Goal: Task Accomplishment & Management: Manage account settings

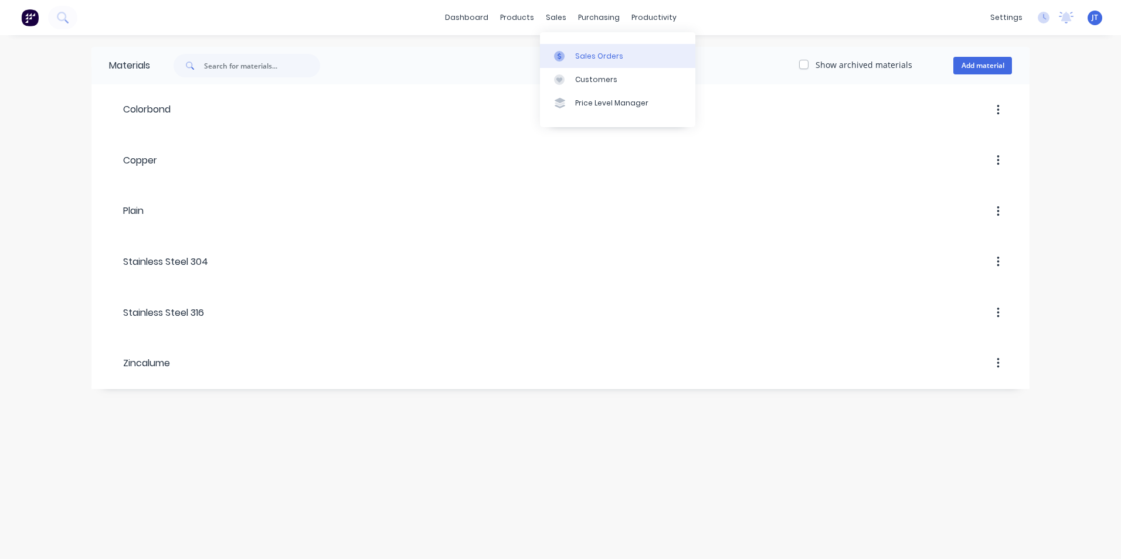
click at [596, 53] on div "Sales Orders" at bounding box center [599, 56] width 48 height 11
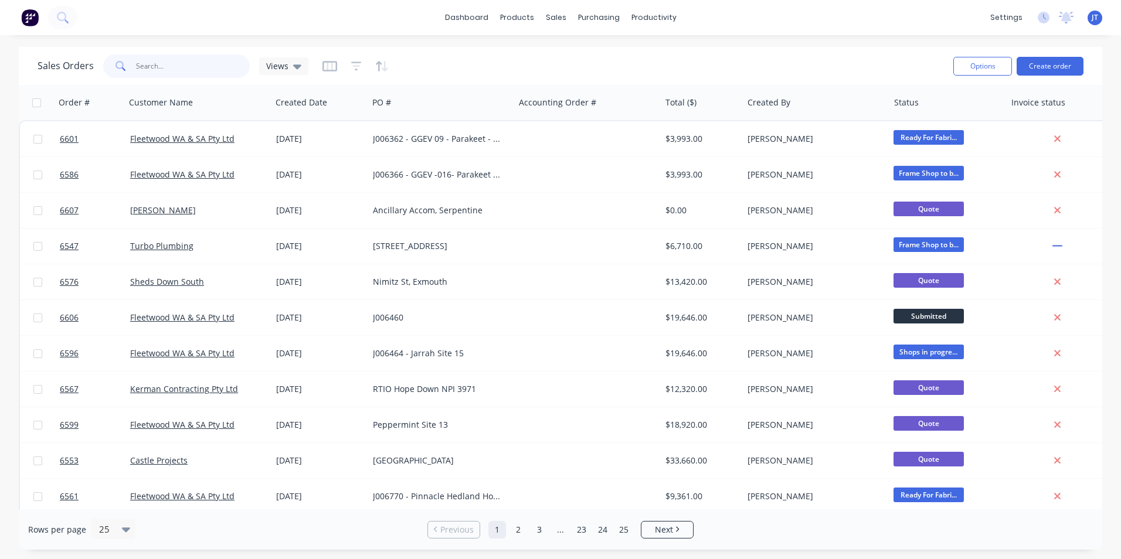
click at [192, 70] on input "text" at bounding box center [193, 66] width 114 height 23
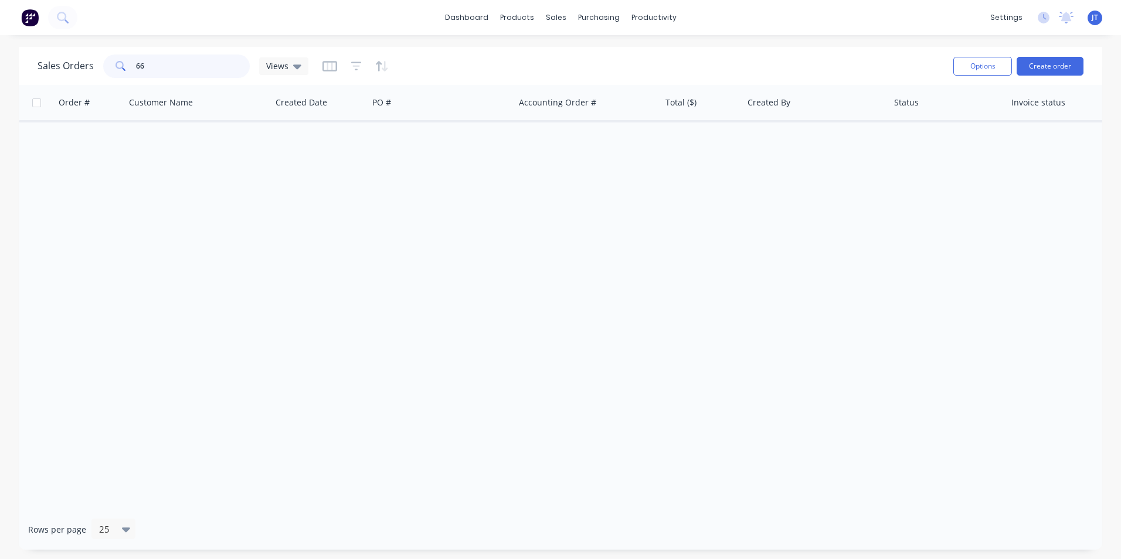
type input "6"
type input "6606"
click at [247, 305] on div "Order # Customer Name Created Date PO # Accounting Order # Total ($) Created By…" at bounding box center [561, 297] width 1084 height 425
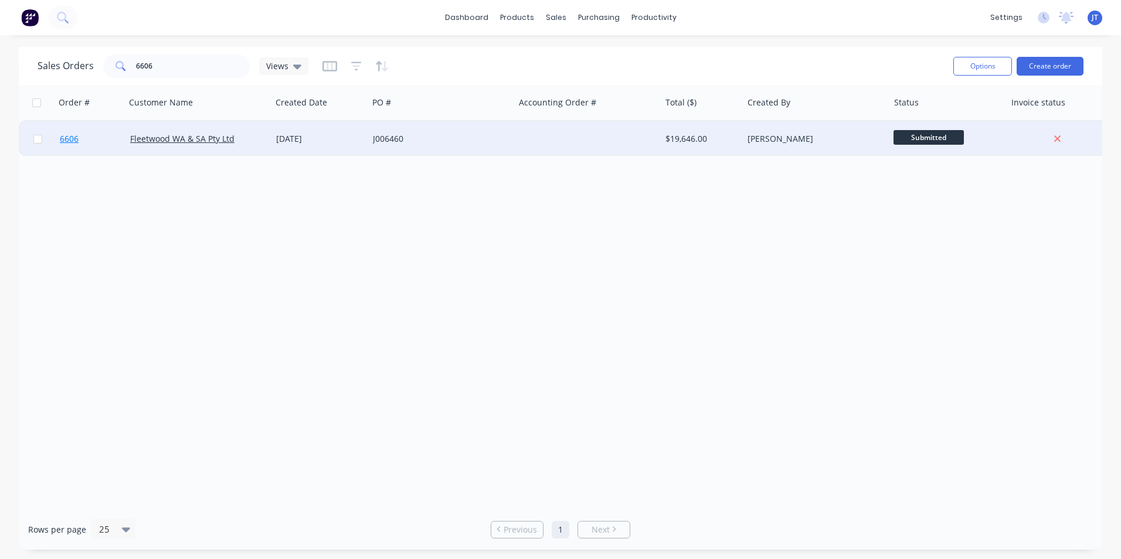
click at [70, 135] on span "6606" at bounding box center [69, 139] width 19 height 12
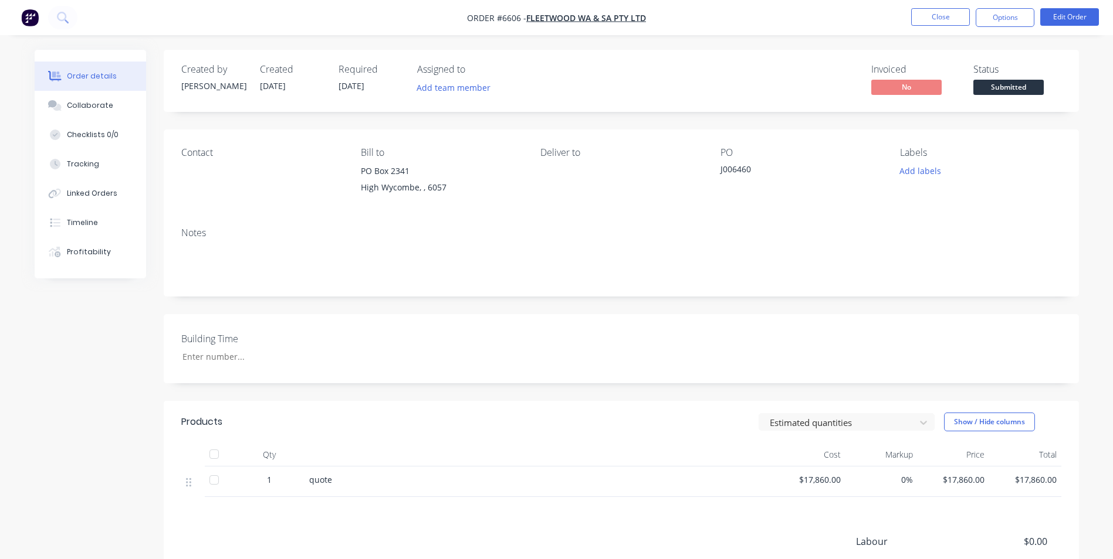
click at [508, 16] on span "Order #6606 -" at bounding box center [496, 17] width 59 height 11
drag, startPoint x: 520, startPoint y: 20, endPoint x: 508, endPoint y: 21, distance: 11.7
click at [508, 21] on span "Order #6606 -" at bounding box center [496, 17] width 59 height 11
drag, startPoint x: 508, startPoint y: 21, endPoint x: 623, endPoint y: 83, distance: 130.7
click at [623, 83] on div "Invoiced No Status Submitted" at bounding box center [797, 81] width 527 height 34
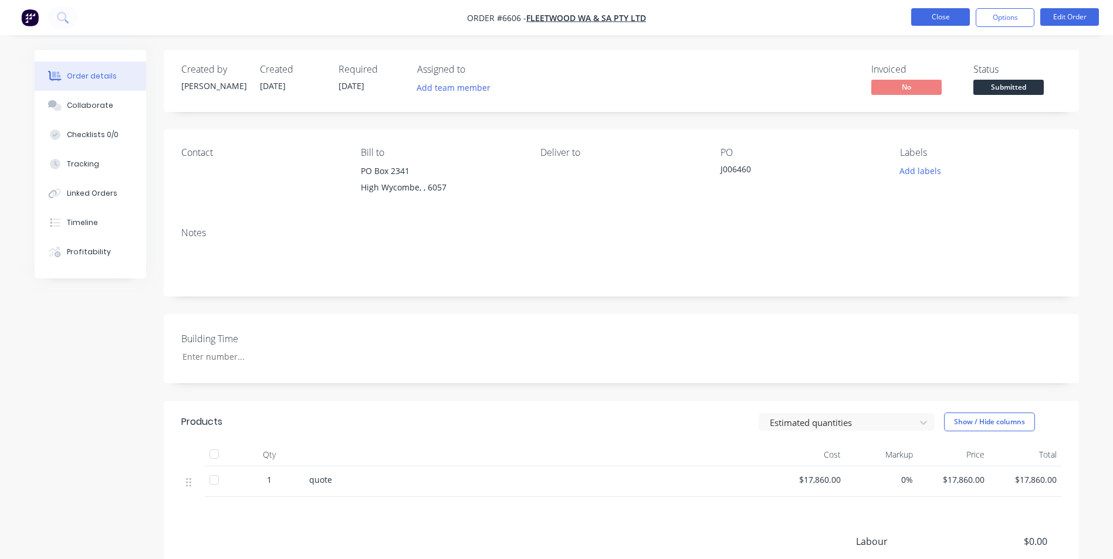
click at [949, 15] on button "Close" at bounding box center [940, 17] width 59 height 18
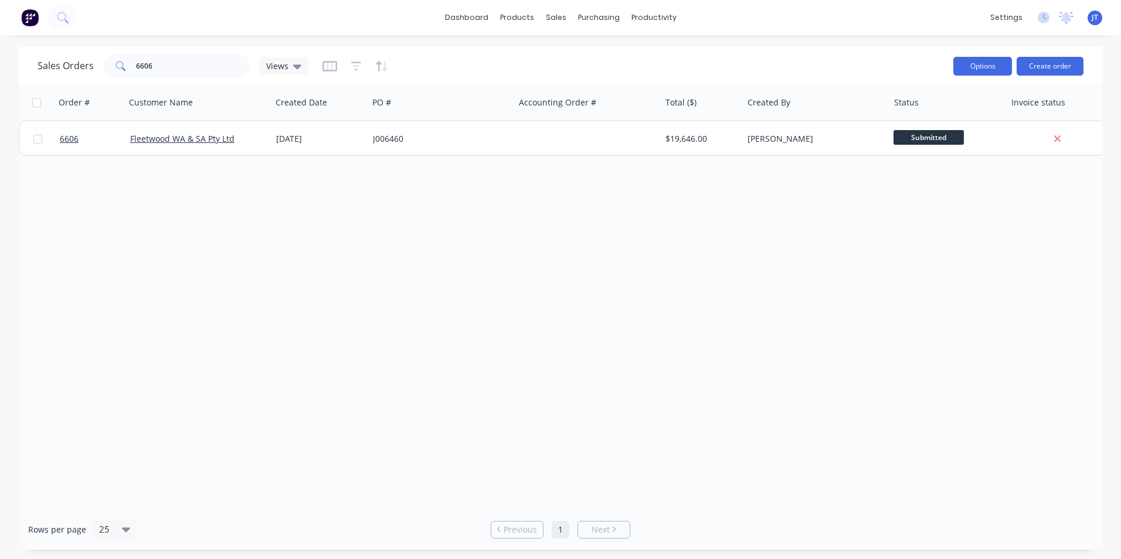
click at [997, 68] on button "Options" at bounding box center [983, 66] width 59 height 19
click at [486, 292] on div "Order # Customer Name Created Date PO # Accounting Order # Total ($) Created By…" at bounding box center [561, 297] width 1084 height 425
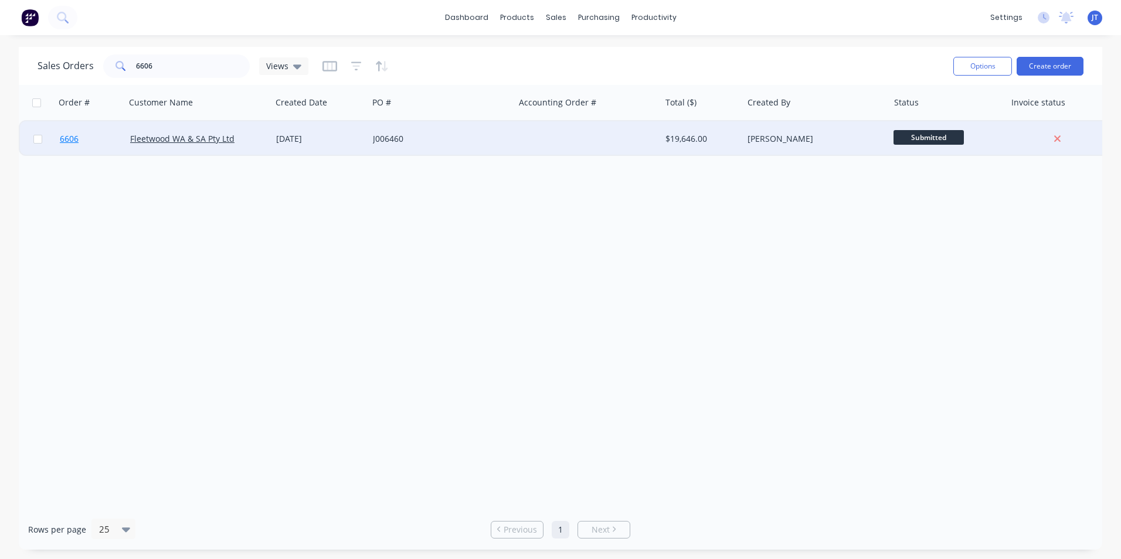
click at [73, 138] on span "6606" at bounding box center [69, 139] width 19 height 12
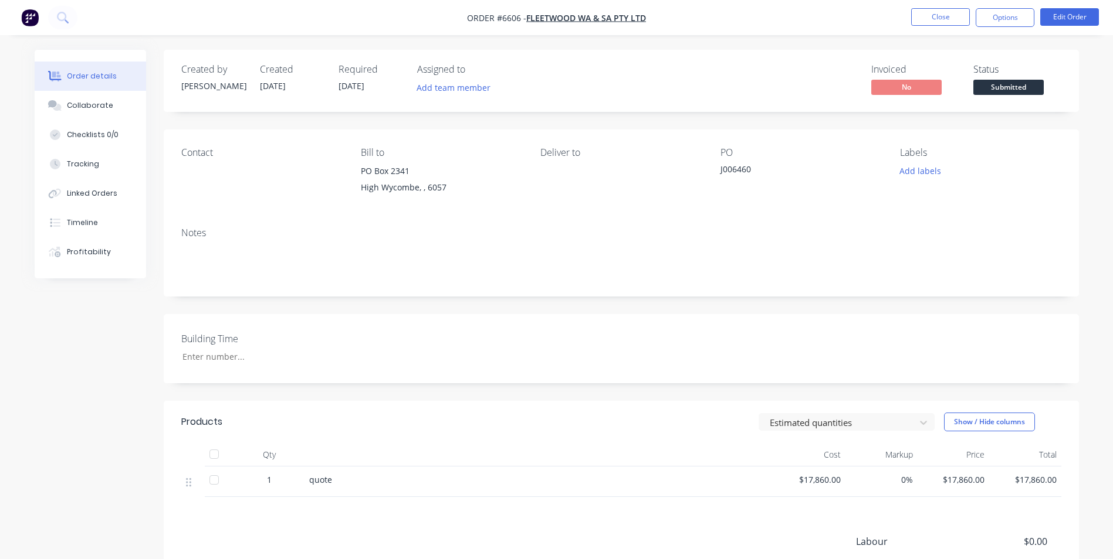
click at [311, 228] on div "Notes" at bounding box center [621, 233] width 880 height 11
click at [936, 12] on button "Close" at bounding box center [940, 17] width 59 height 18
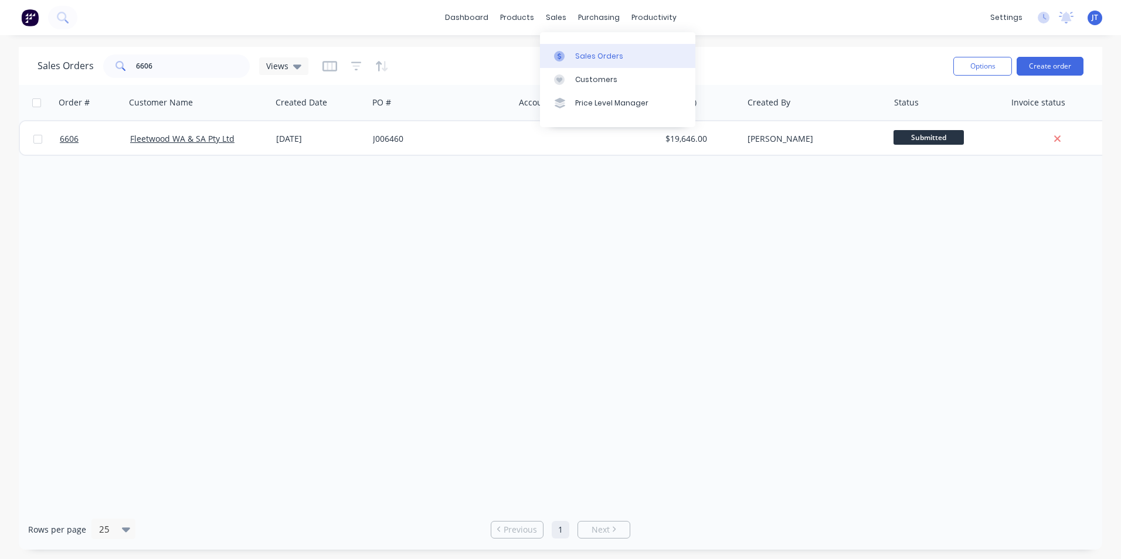
click at [598, 51] on div "Sales Orders" at bounding box center [599, 56] width 48 height 11
click at [195, 66] on input "6606" at bounding box center [193, 66] width 114 height 23
type input "6"
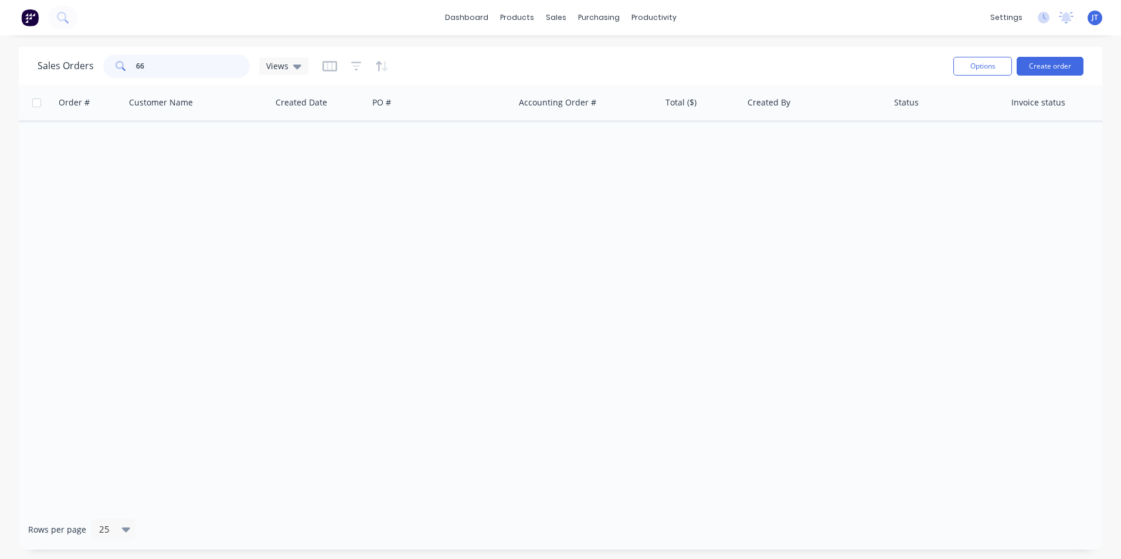
type input "6"
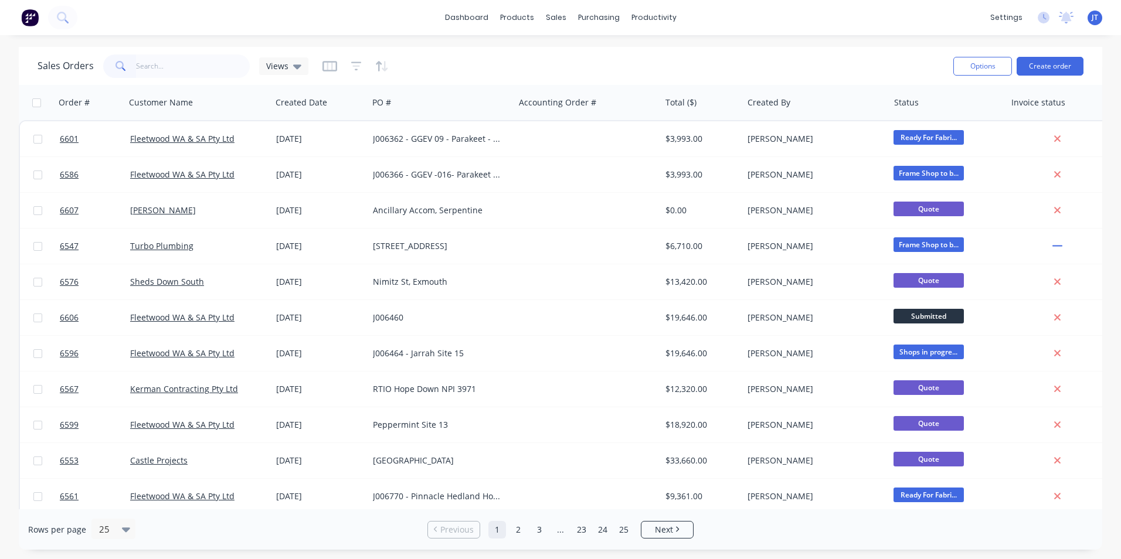
click at [34, 12] on img at bounding box center [30, 18] width 18 height 18
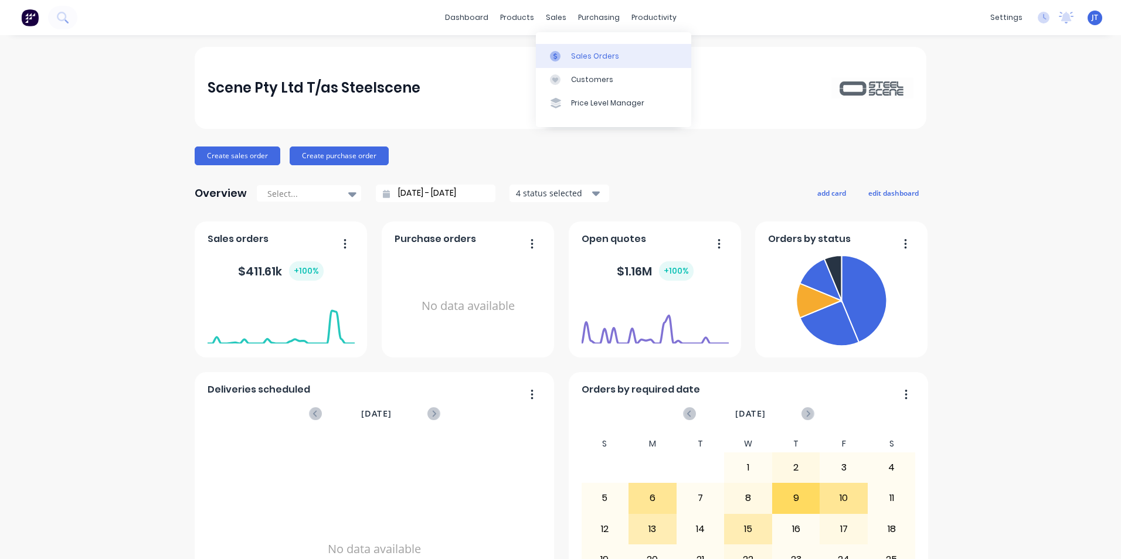
click at [586, 50] on link "Sales Orders" at bounding box center [613, 55] width 155 height 23
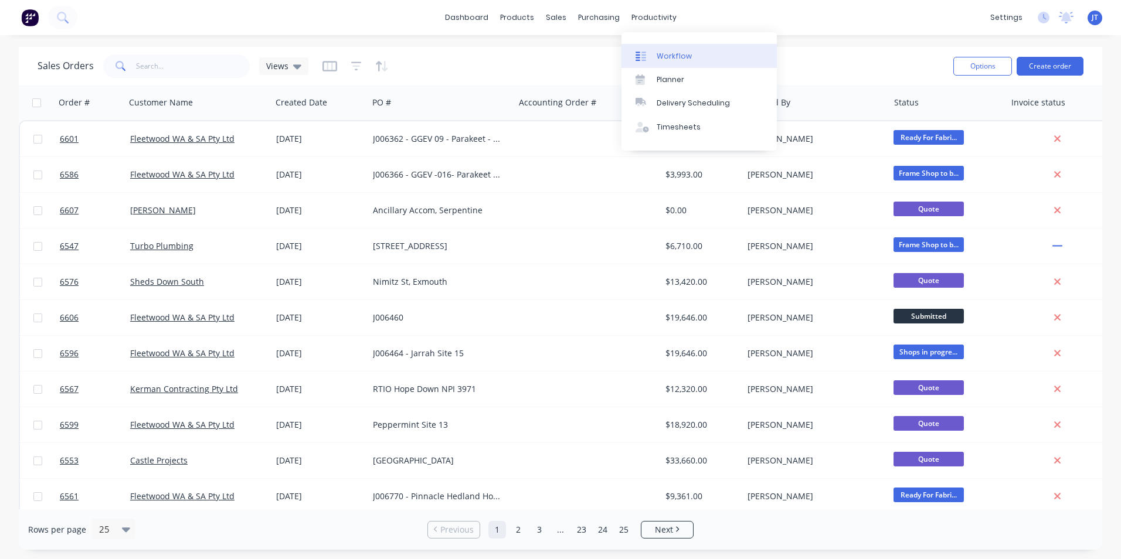
click at [673, 56] on div "Workflow" at bounding box center [674, 56] width 35 height 11
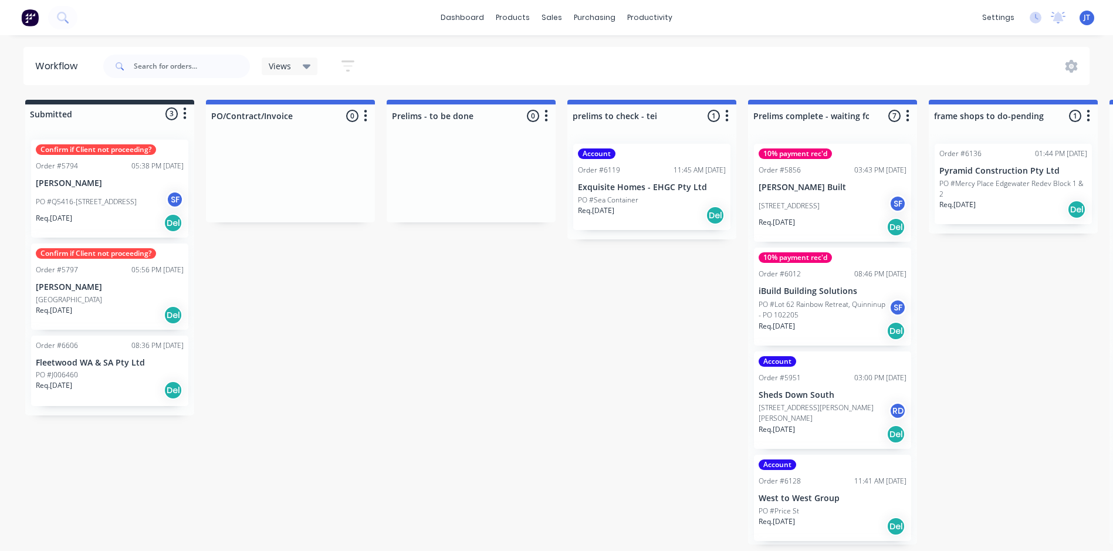
click at [1088, 15] on span "JT" at bounding box center [1086, 17] width 6 height 11
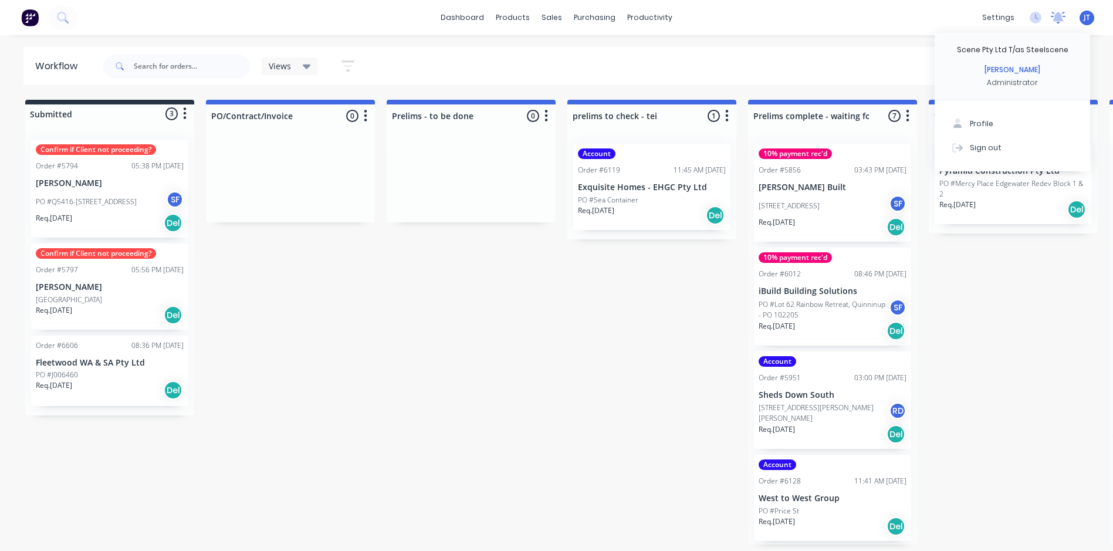
click at [1059, 12] on icon at bounding box center [1057, 18] width 15 height 12
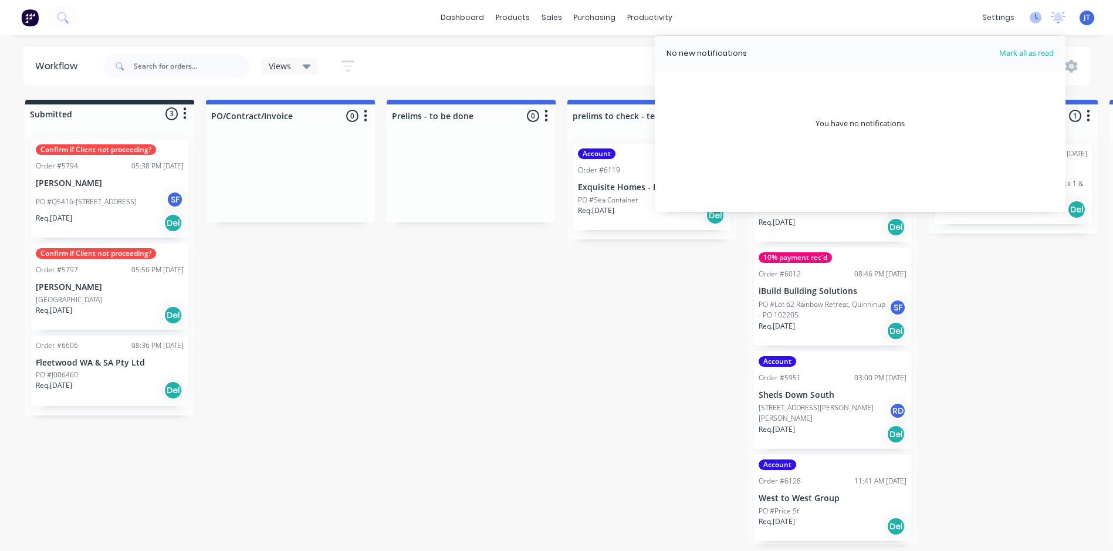
click at [1032, 18] on icon at bounding box center [1035, 18] width 12 height 12
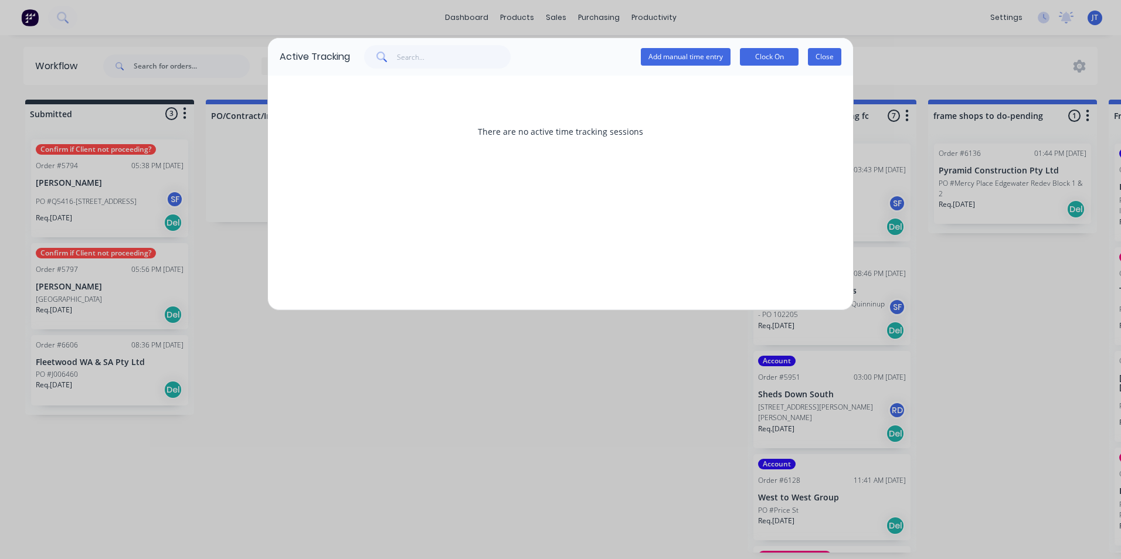
click at [820, 49] on button "Close" at bounding box center [824, 57] width 33 height 18
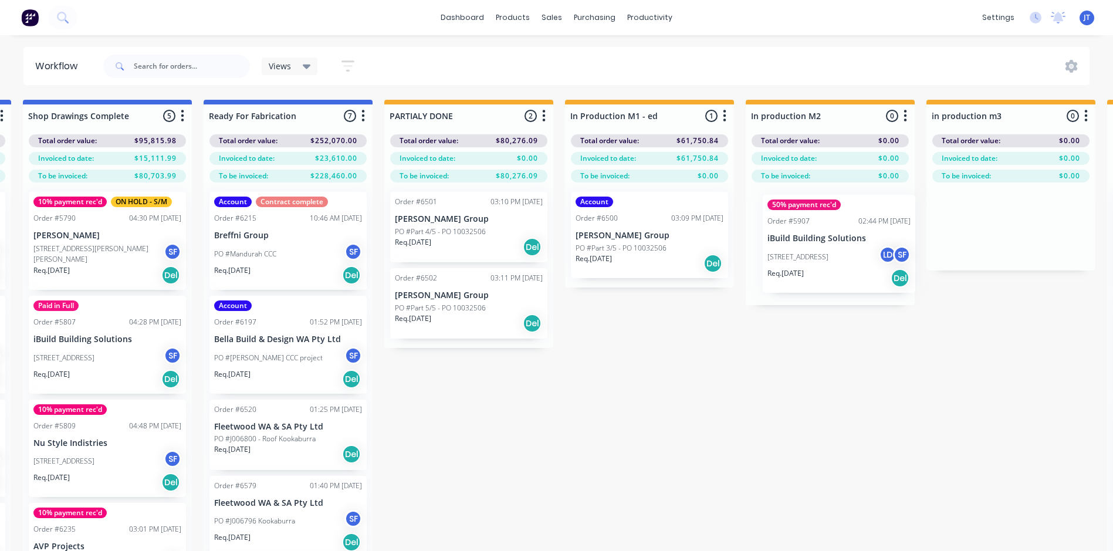
scroll to position [0, 1450]
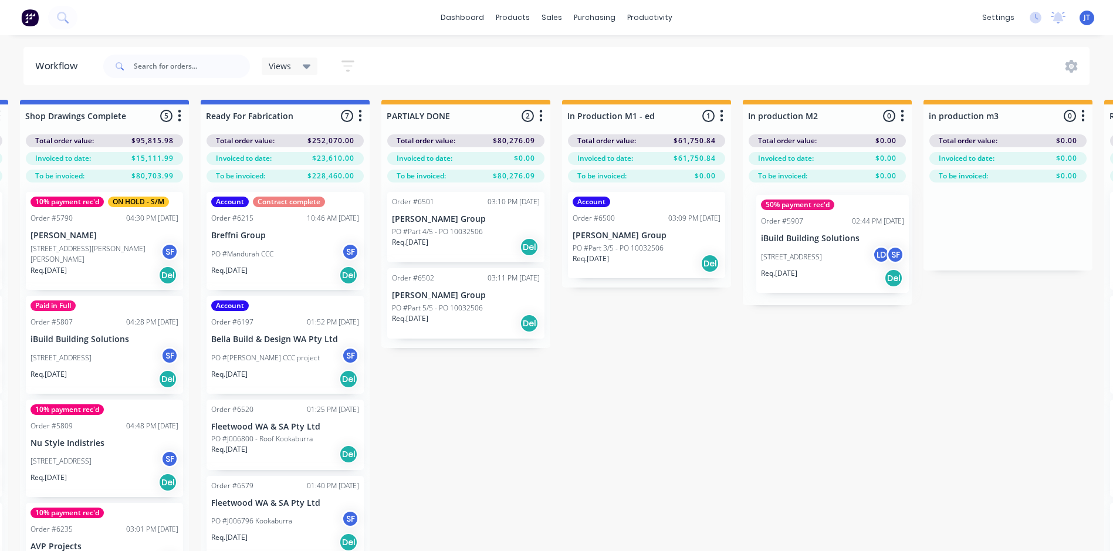
drag, startPoint x: 291, startPoint y: 246, endPoint x: 810, endPoint y: 249, distance: 519.6
click at [810, 249] on div "Submitted 3 Status colour #273444 hex #273444 Save Cancel Summaries Total order…" at bounding box center [29, 346] width 2976 height 493
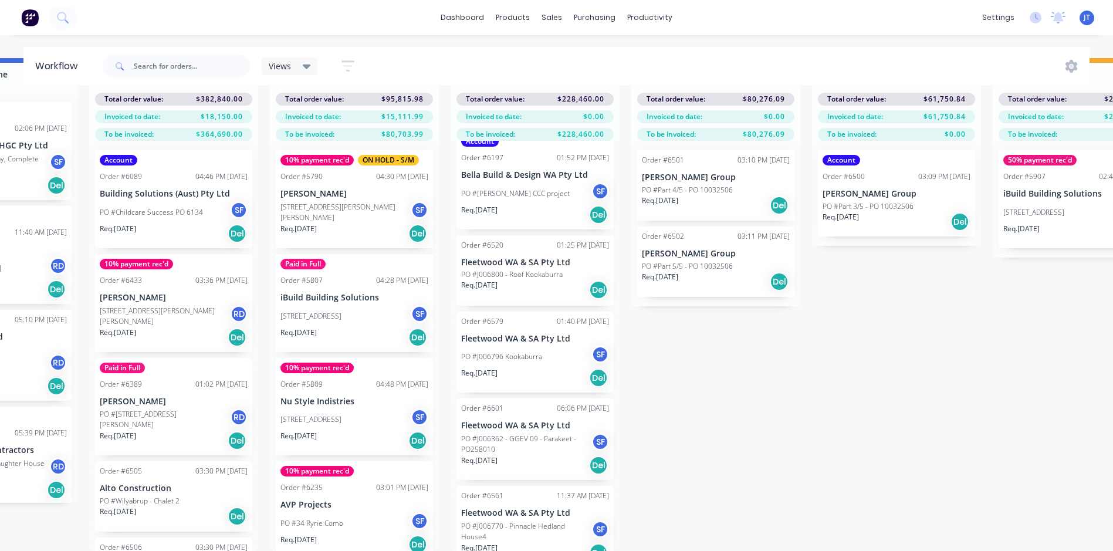
scroll to position [140, 0]
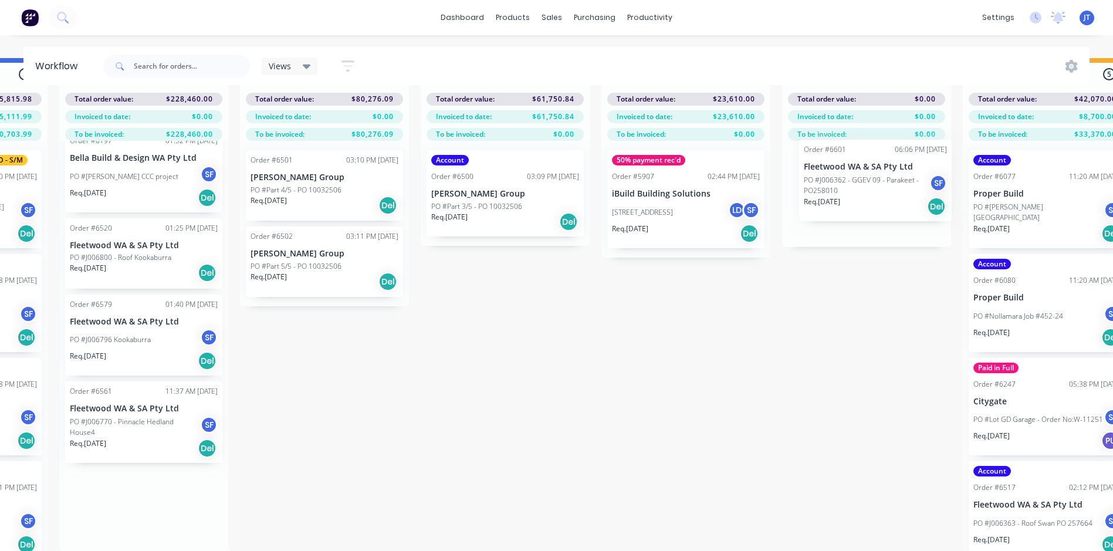
drag, startPoint x: 484, startPoint y: 411, endPoint x: 828, endPoint y: 180, distance: 413.8
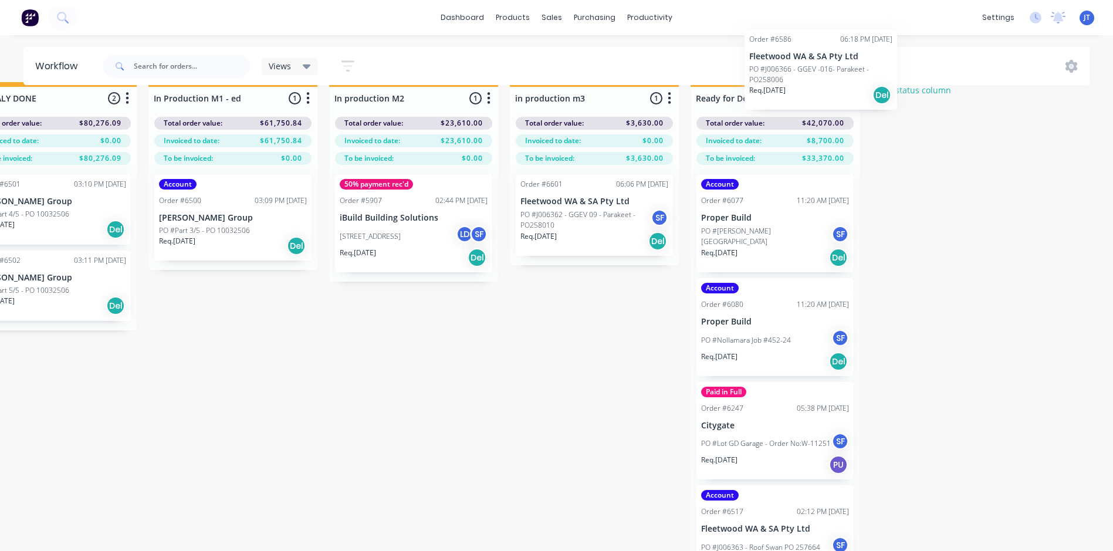
scroll to position [0, 1864]
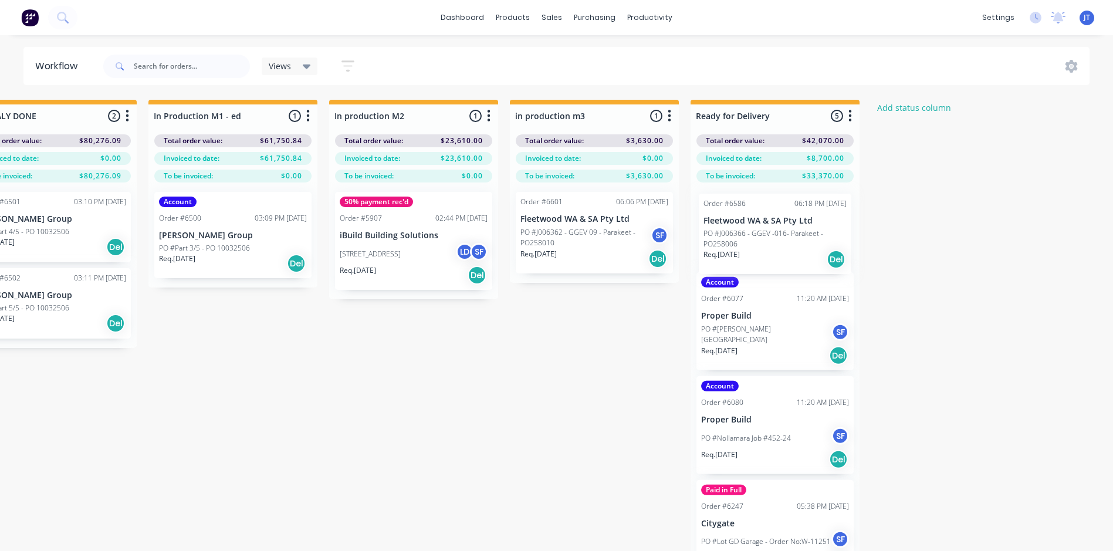
drag, startPoint x: 267, startPoint y: 452, endPoint x: 759, endPoint y: 231, distance: 539.2
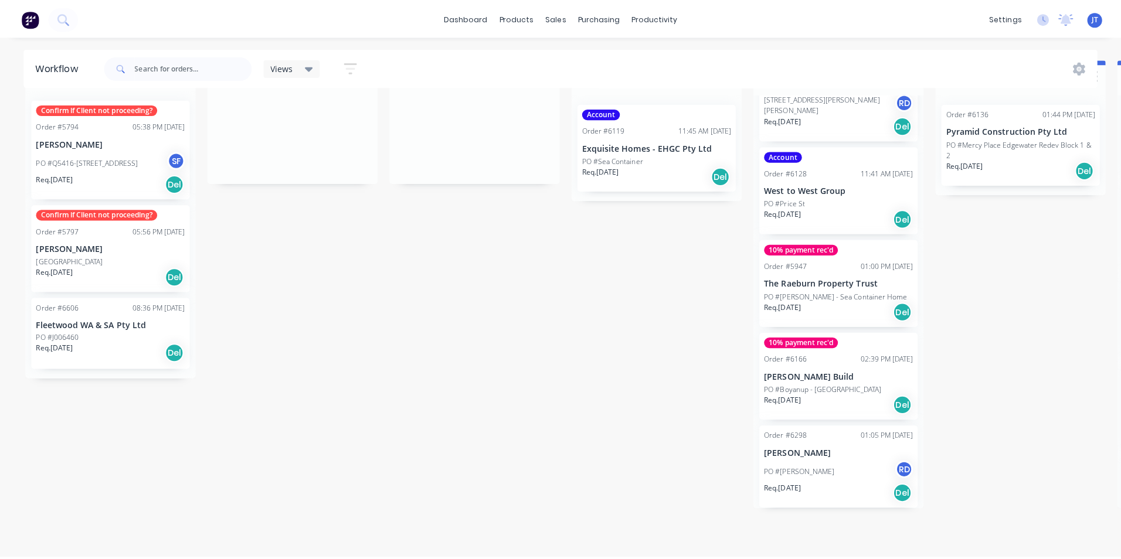
scroll to position [0, 0]
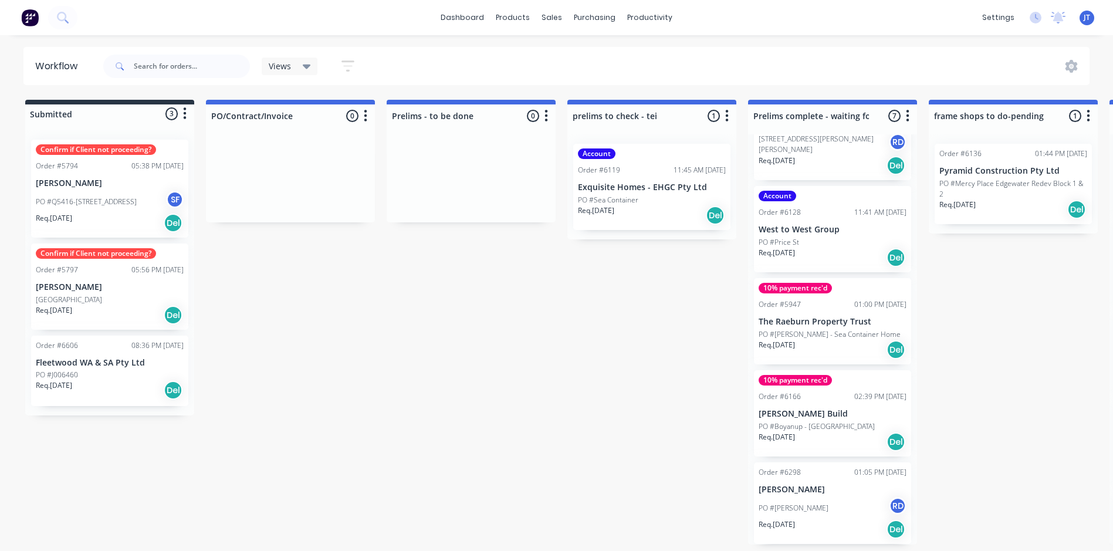
click at [1076, 62] on icon at bounding box center [1071, 66] width 12 height 13
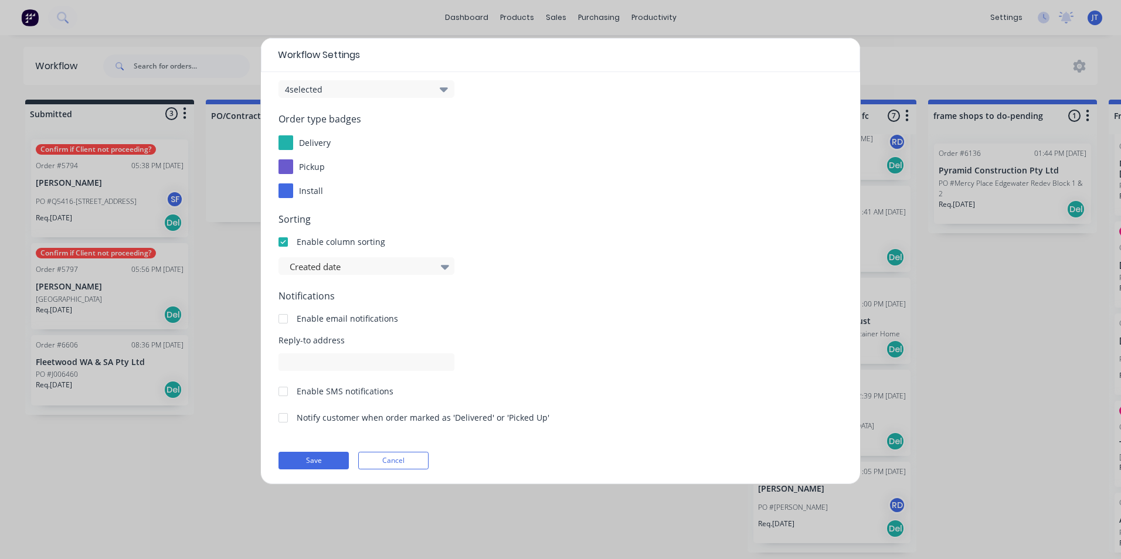
scroll to position [106, 0]
click at [402, 458] on button "Cancel" at bounding box center [393, 458] width 70 height 18
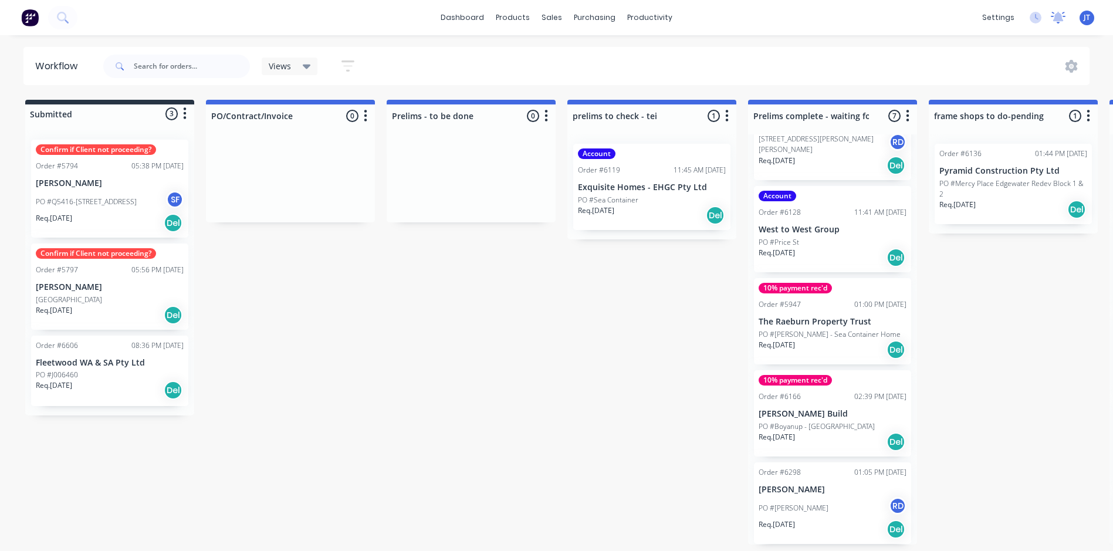
click at [1063, 19] on icon at bounding box center [1057, 18] width 15 height 12
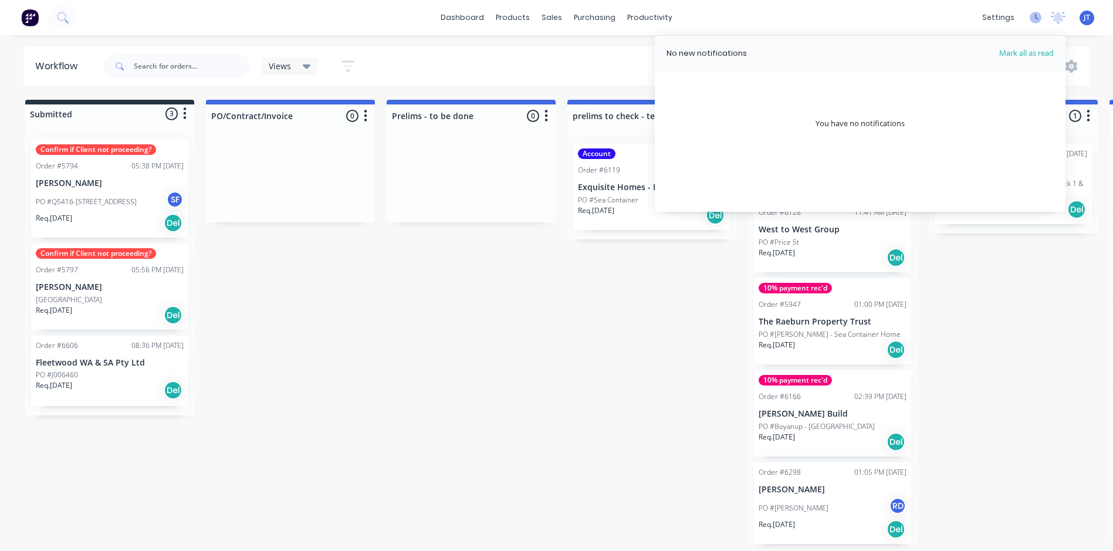
click at [1039, 14] on icon at bounding box center [1035, 18] width 12 height 12
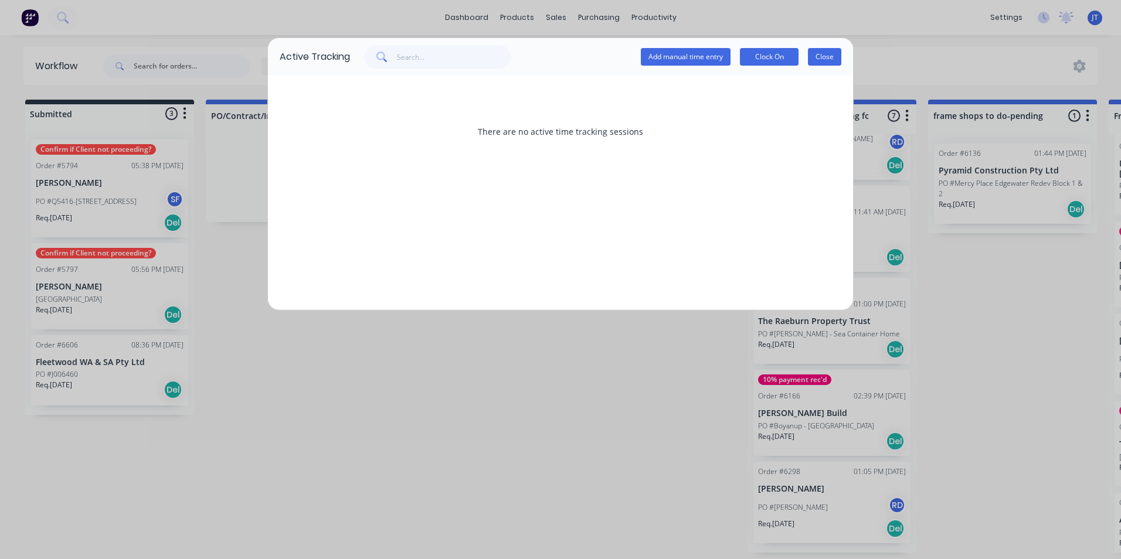
click at [836, 55] on button "Close" at bounding box center [824, 57] width 33 height 18
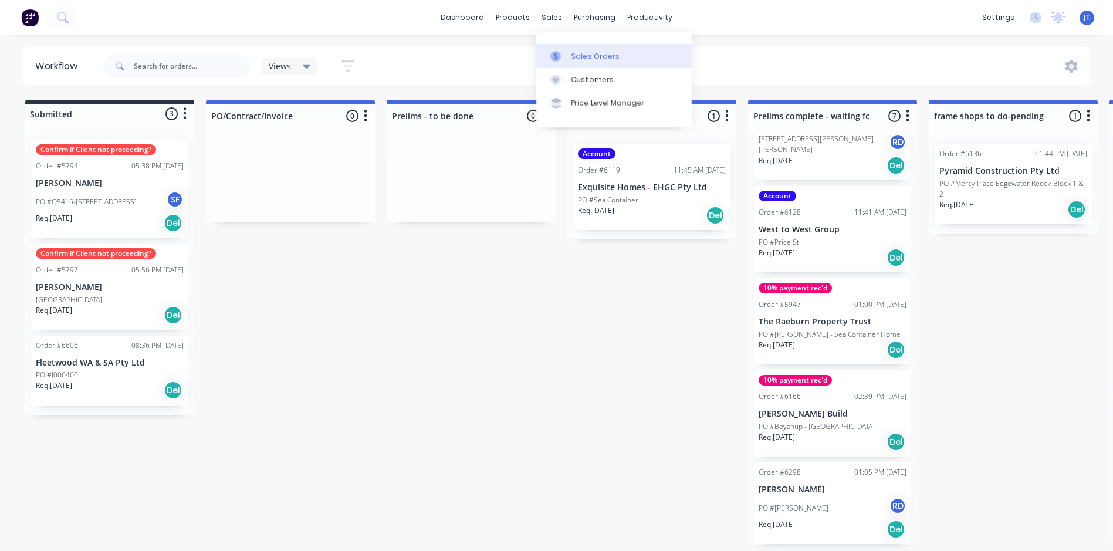
click at [582, 53] on div "Sales Orders" at bounding box center [595, 56] width 48 height 11
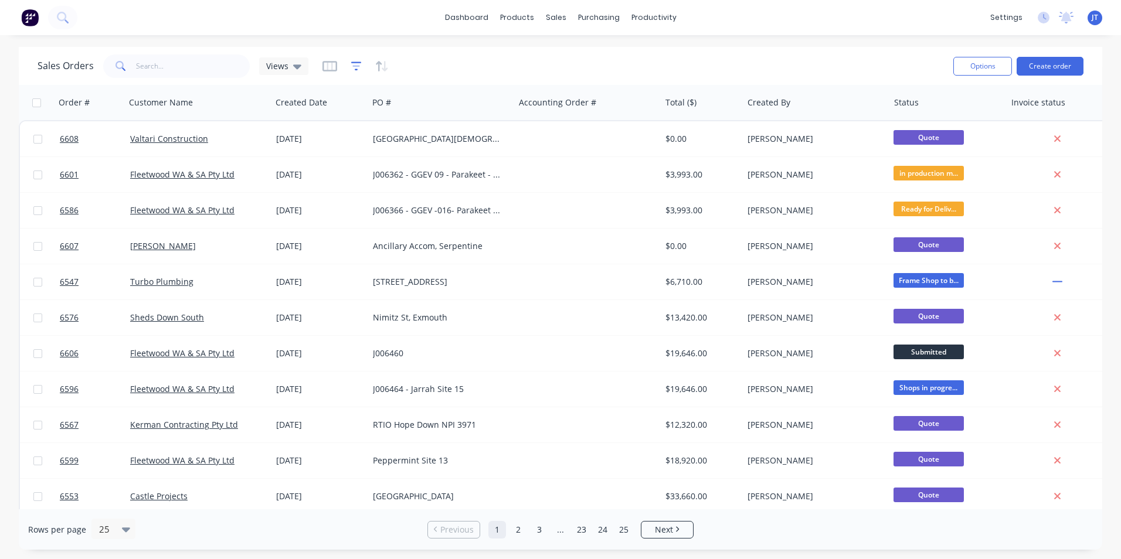
click at [351, 62] on icon "button" at bounding box center [356, 66] width 11 height 9
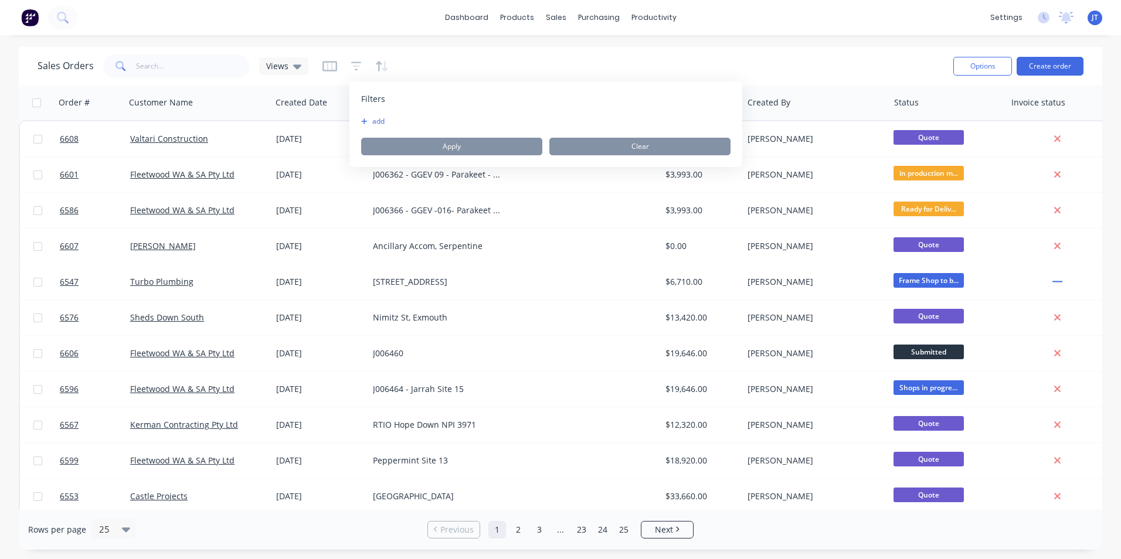
click at [384, 116] on div "Filters add Apply Clear" at bounding box center [546, 125] width 393 height 86
click at [380, 123] on button "add" at bounding box center [375, 121] width 29 height 9
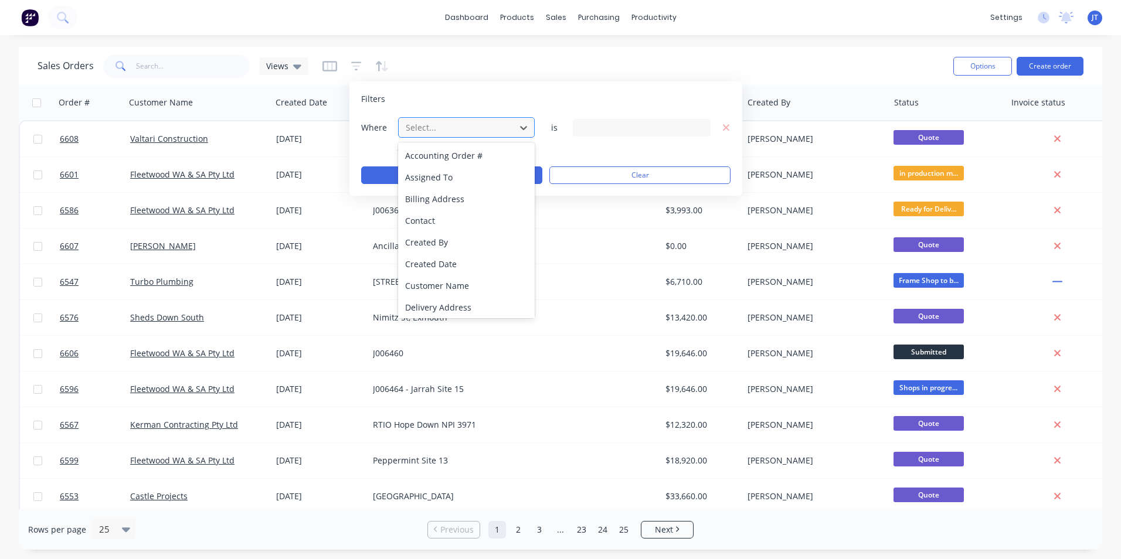
click at [435, 127] on div at bounding box center [457, 127] width 105 height 15
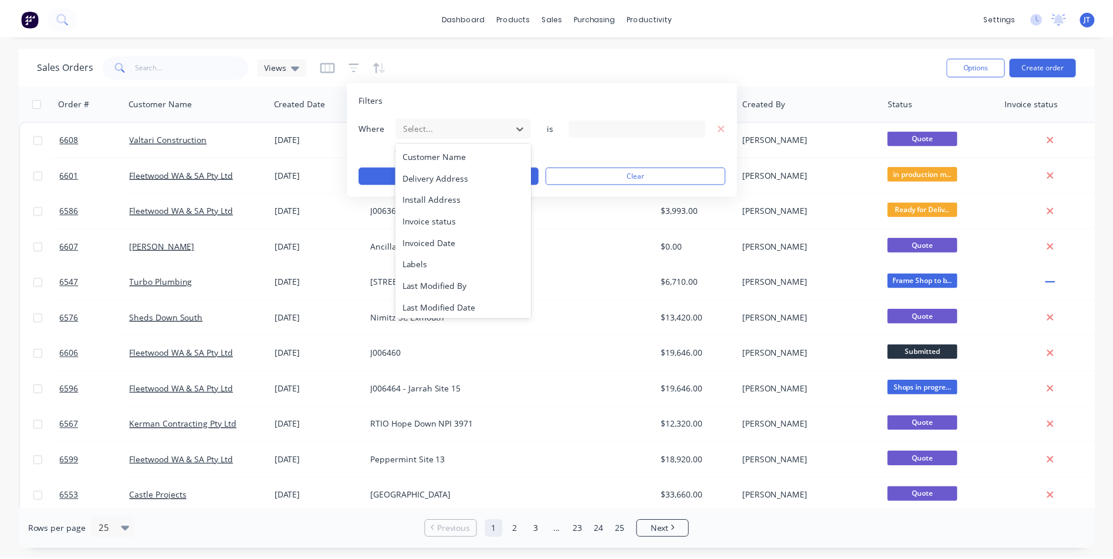
scroll to position [284, 0]
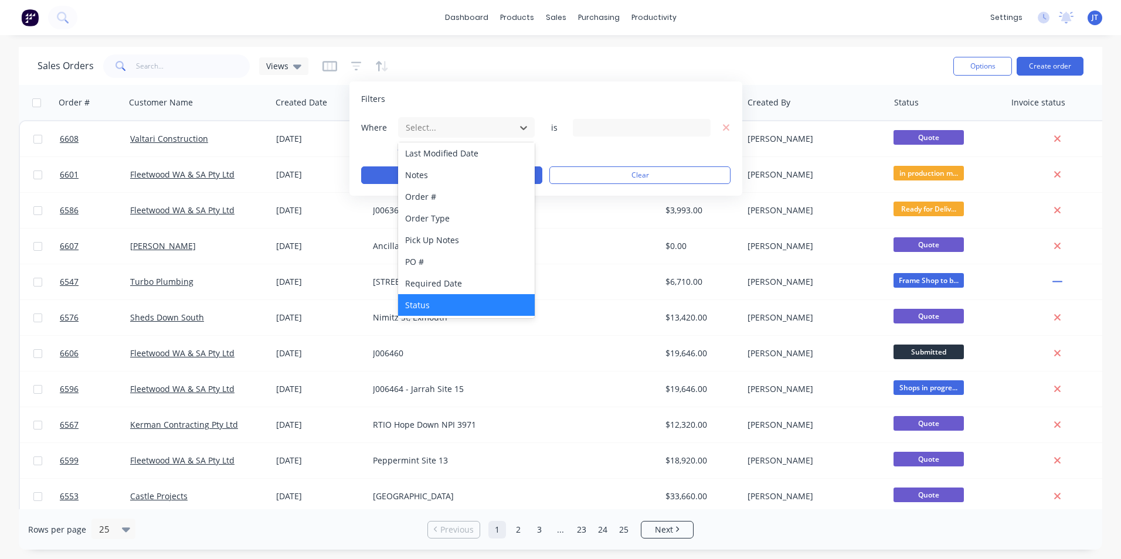
click at [443, 303] on div "Status" at bounding box center [466, 305] width 137 height 22
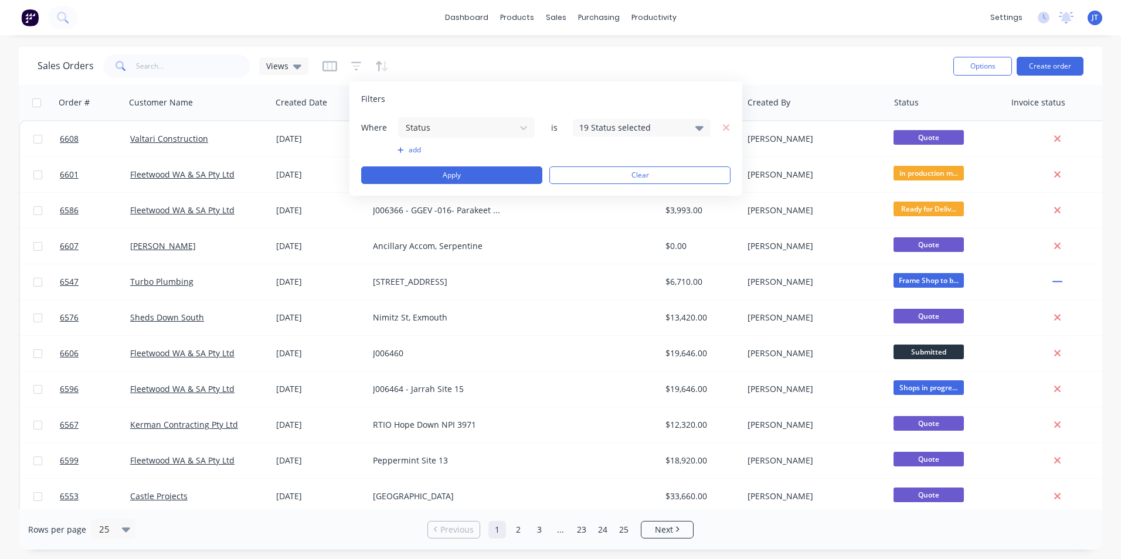
click at [697, 130] on icon at bounding box center [700, 127] width 8 height 13
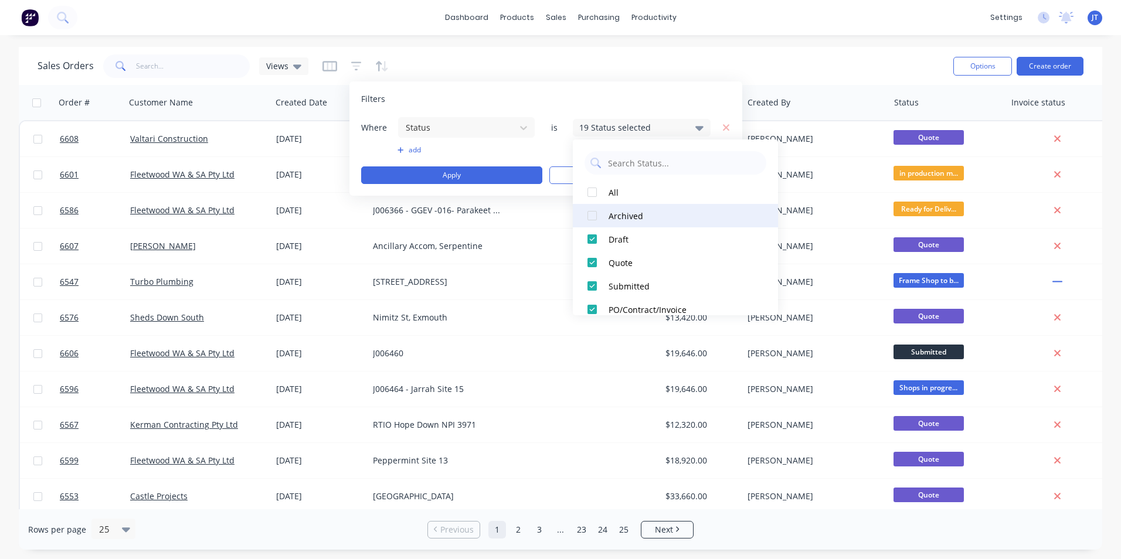
click at [597, 215] on div at bounding box center [592, 215] width 23 height 23
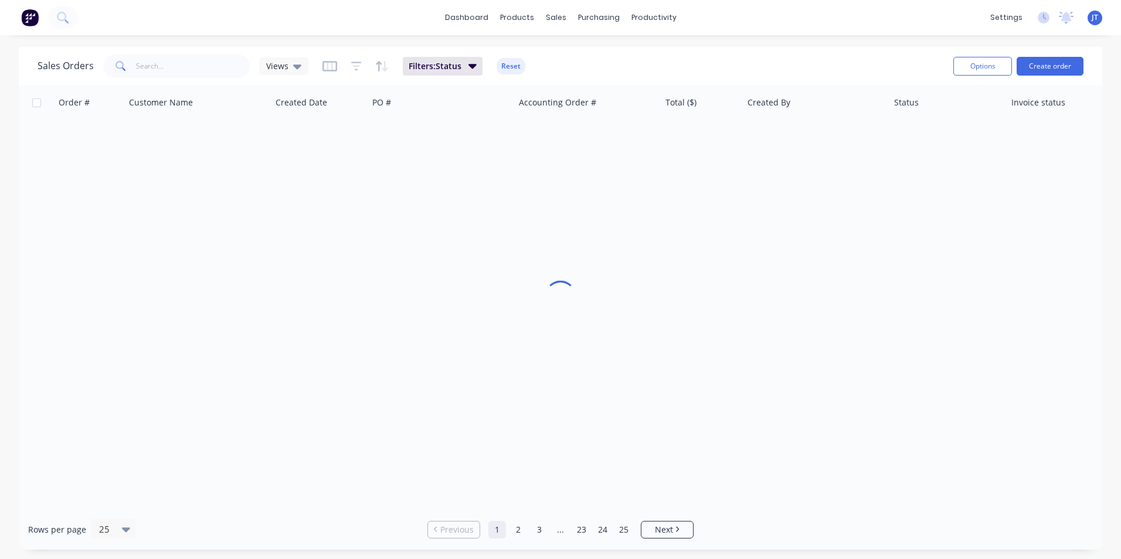
click at [825, 72] on div "Sales Orders Views Filters: Status Reset" at bounding box center [491, 66] width 907 height 29
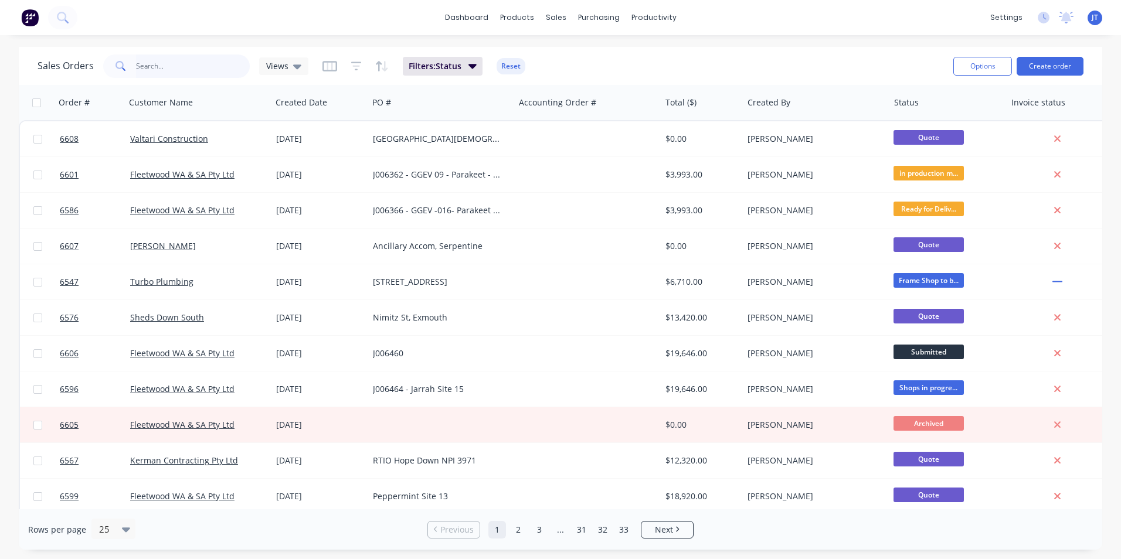
click at [209, 67] on input "text" at bounding box center [193, 66] width 114 height 23
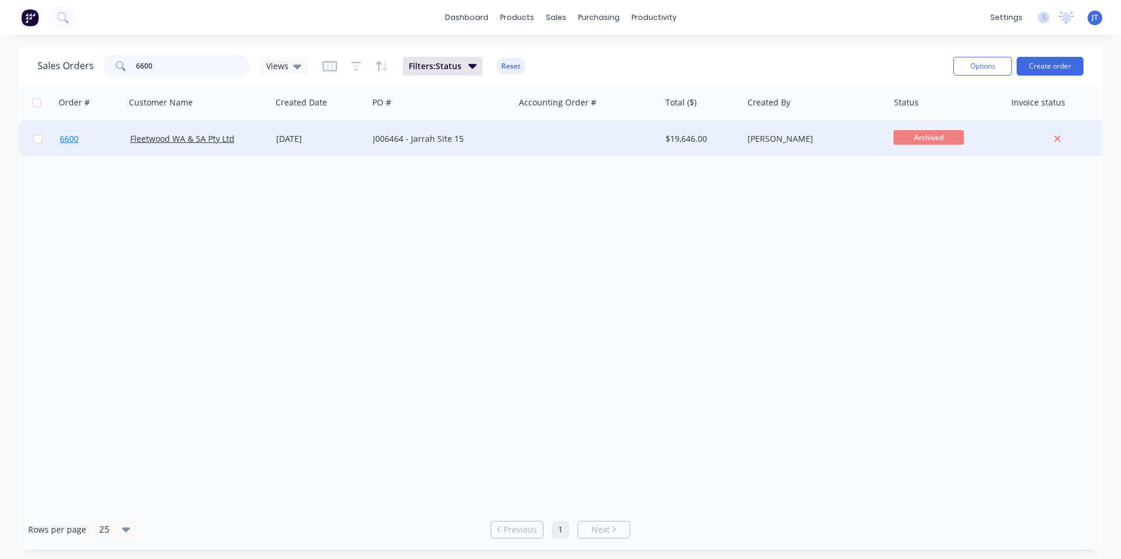
type input "6600"
click at [72, 138] on span "6600" at bounding box center [69, 139] width 19 height 12
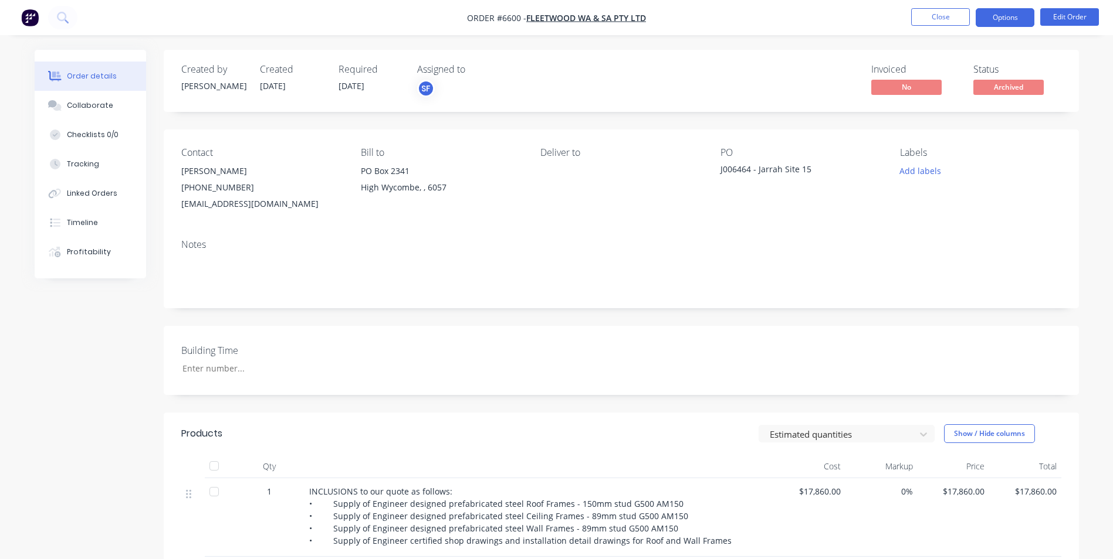
click at [1020, 10] on button "Options" at bounding box center [1004, 17] width 59 height 19
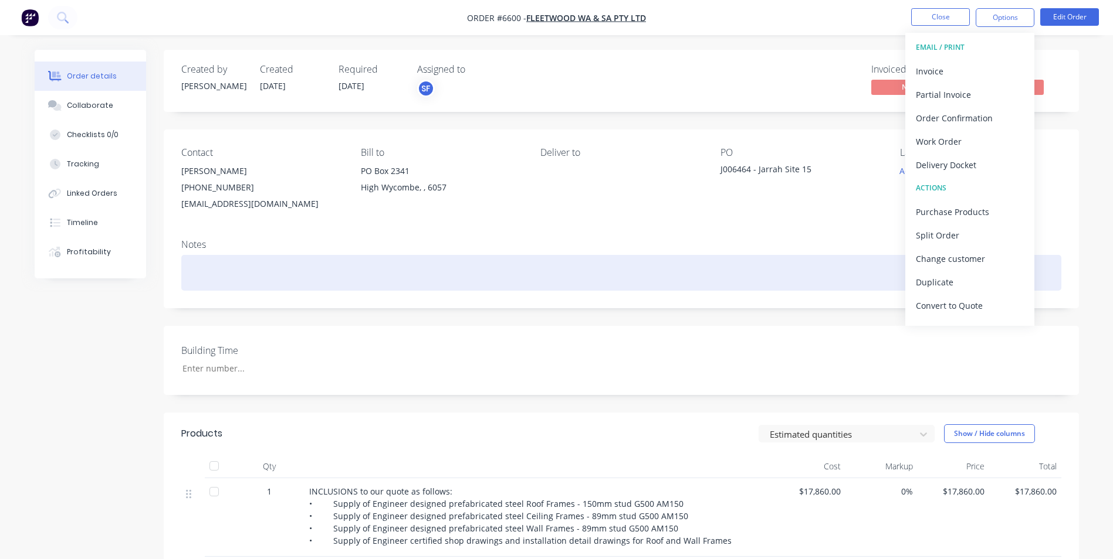
drag, startPoint x: 702, startPoint y: 291, endPoint x: 708, endPoint y: 286, distance: 8.3
click at [701, 292] on div "Notes" at bounding box center [621, 269] width 915 height 79
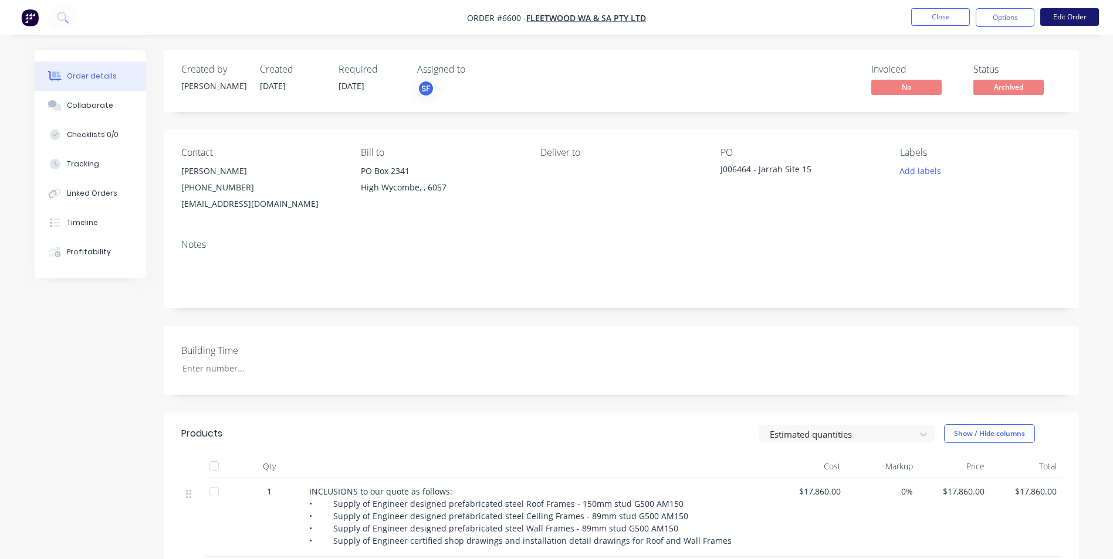
click at [1061, 12] on button "Edit Order" at bounding box center [1069, 17] width 59 height 18
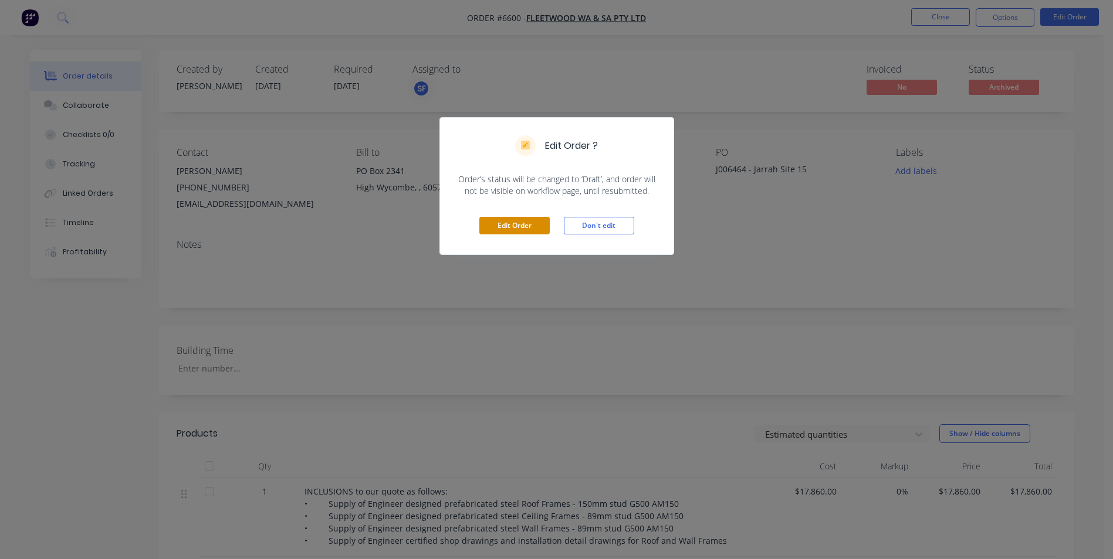
click at [503, 228] on button "Edit Order" at bounding box center [514, 226] width 70 height 18
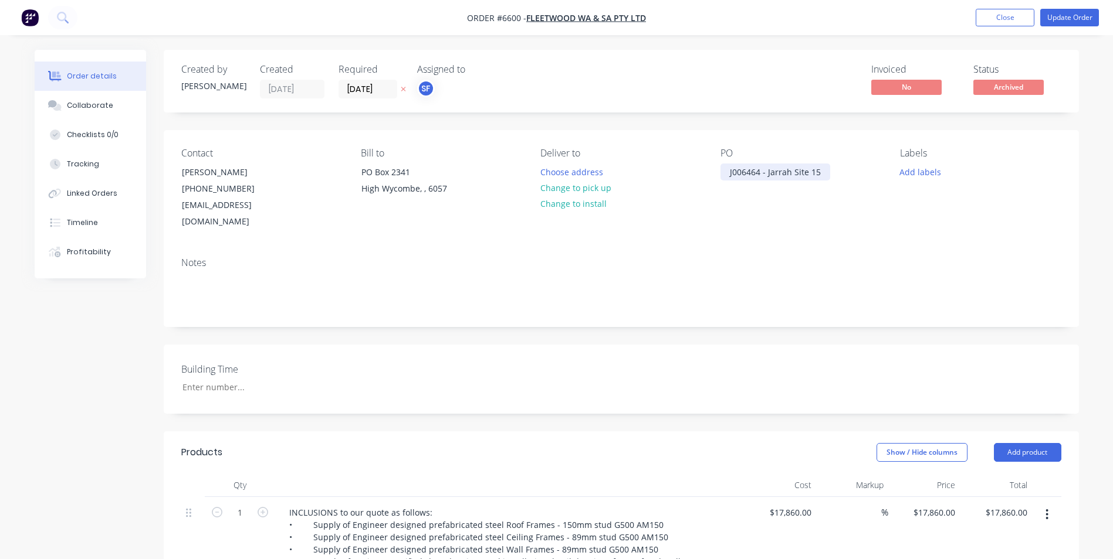
click at [760, 171] on div "J006464 - Jarrah Site 15" at bounding box center [775, 172] width 110 height 17
click at [820, 175] on div "J006460 - Jarrah Site 15" at bounding box center [775, 172] width 110 height 17
click at [77, 101] on div "Collaborate" at bounding box center [90, 105] width 46 height 11
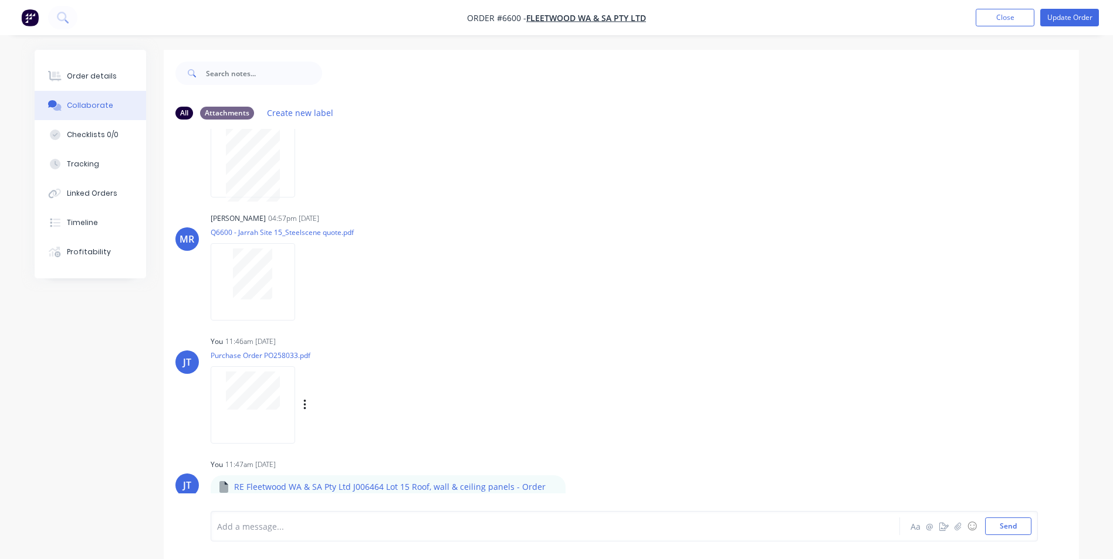
scroll to position [60, 0]
click at [307, 406] on button "button" at bounding box center [305, 404] width 5 height 17
click at [358, 457] on button "Delete" at bounding box center [382, 462] width 132 height 26
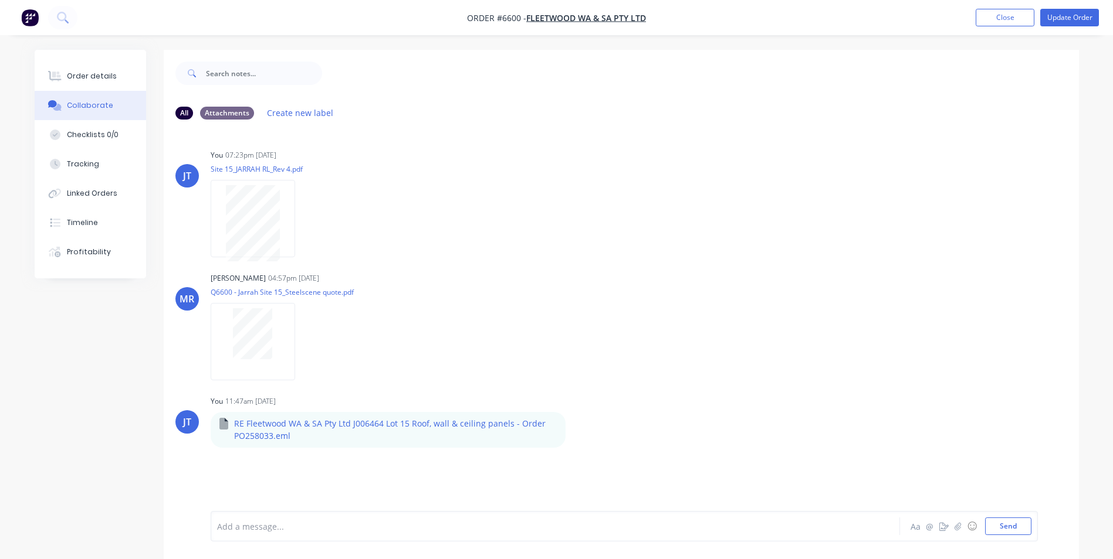
scroll to position [0, 0]
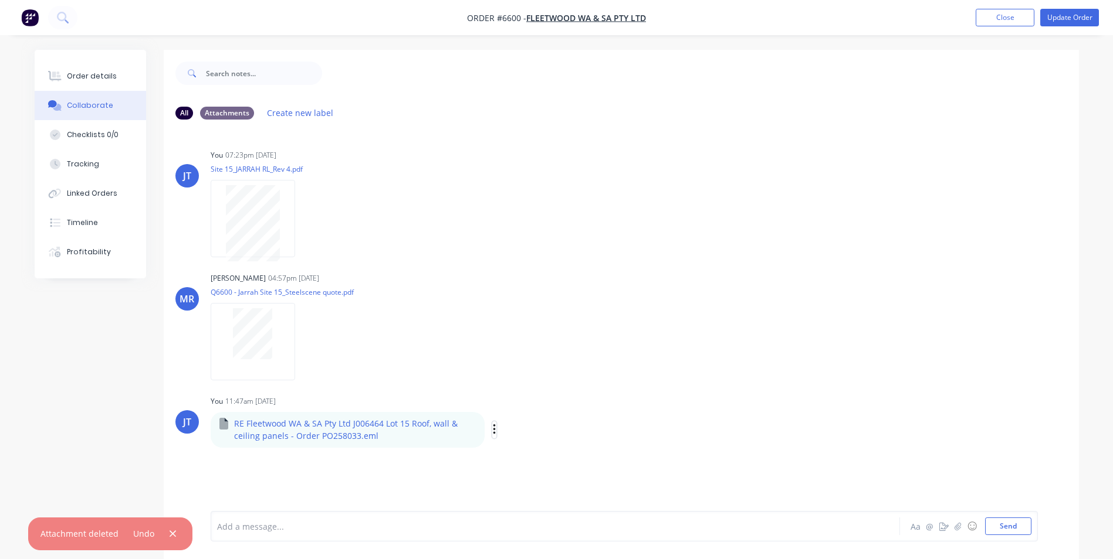
click at [493, 428] on icon "button" at bounding box center [495, 429] width 4 height 13
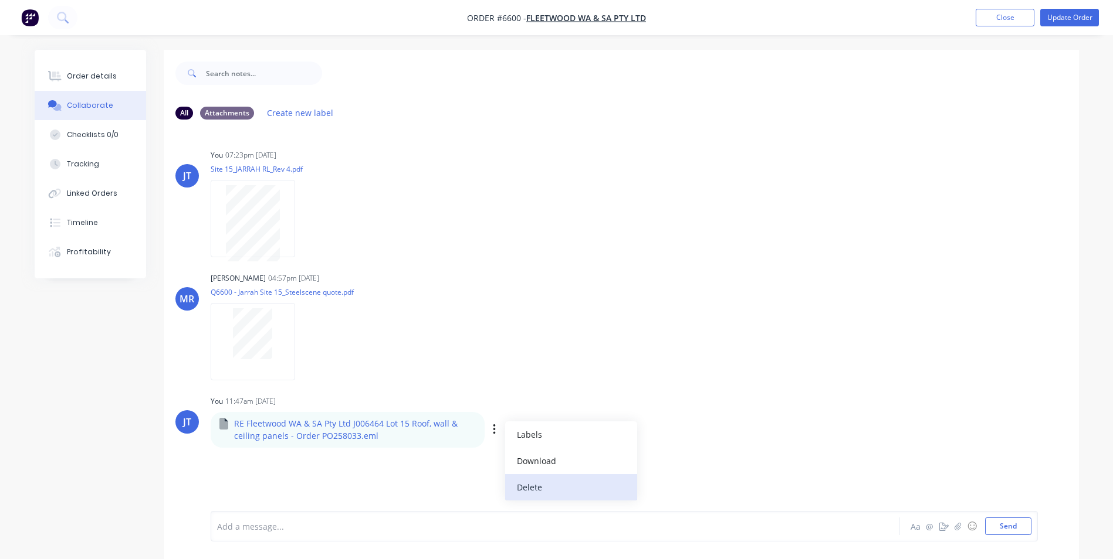
click at [568, 480] on button "Delete" at bounding box center [571, 487] width 132 height 26
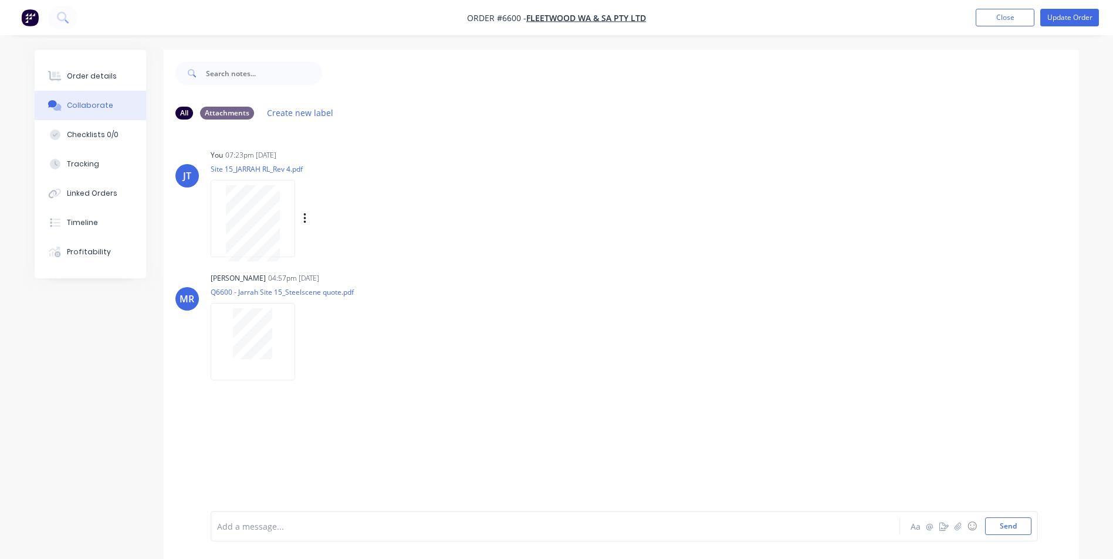
click at [421, 167] on p "Site 15_JARRAH RL_Rev 4.pdf" at bounding box center [318, 169] width 215 height 10
click at [1002, 529] on button "Send" at bounding box center [1008, 527] width 46 height 18
click at [703, 286] on div "[PERSON_NAME] 04:57pm [DATE] Q6600 - Jarrah Site 15_Steelscene quote.pdf Labels…" at bounding box center [621, 323] width 915 height 106
click at [77, 73] on div "Order details" at bounding box center [92, 76] width 50 height 11
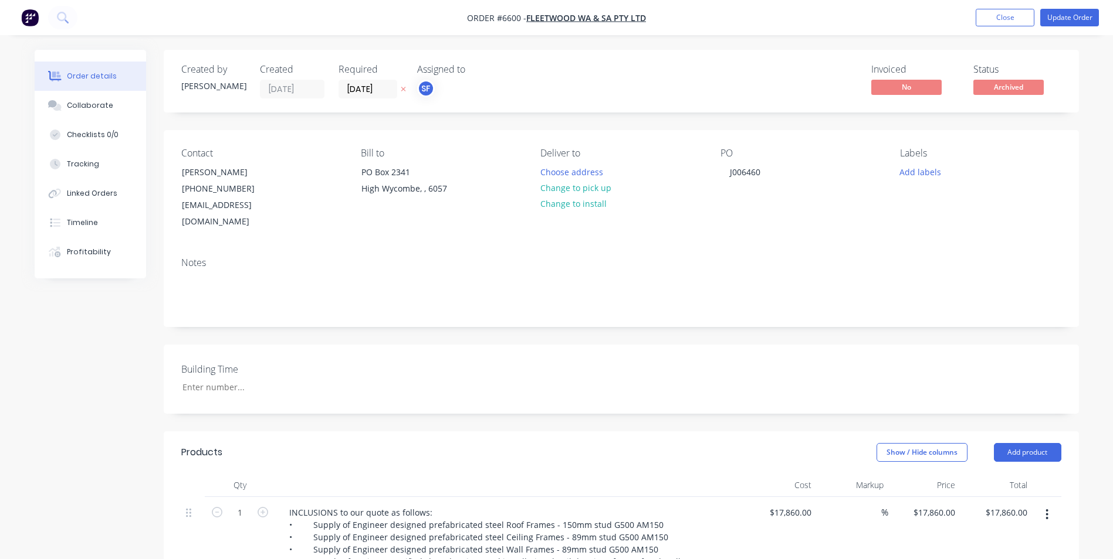
click at [668, 68] on div "Invoiced No Status Archived" at bounding box center [797, 81] width 527 height 35
click at [1066, 24] on button "Update Order" at bounding box center [1069, 18] width 59 height 18
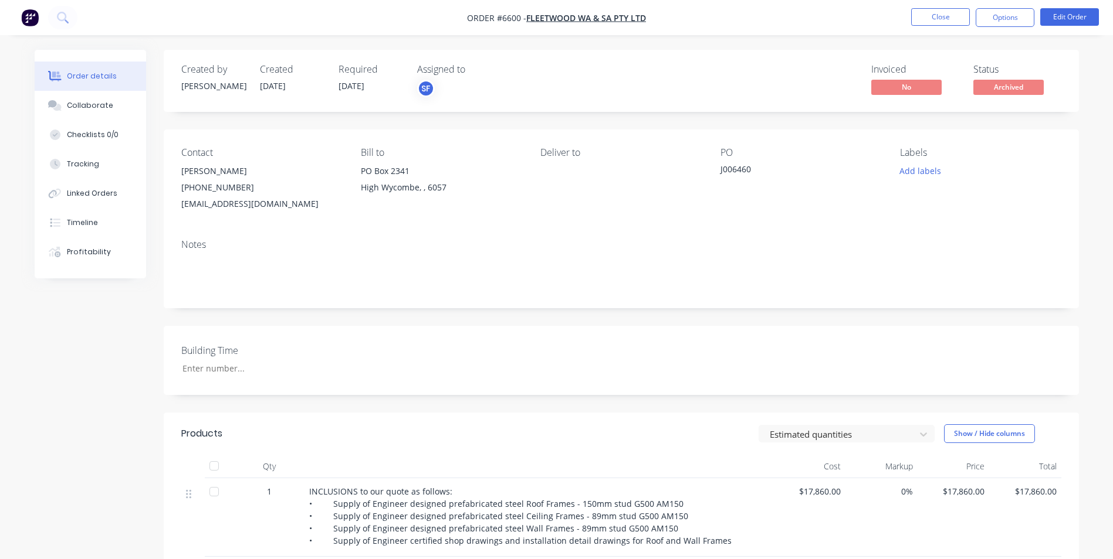
click at [711, 76] on div "Invoiced No Status Archived" at bounding box center [797, 81] width 527 height 34
